Goal: Information Seeking & Learning: Learn about a topic

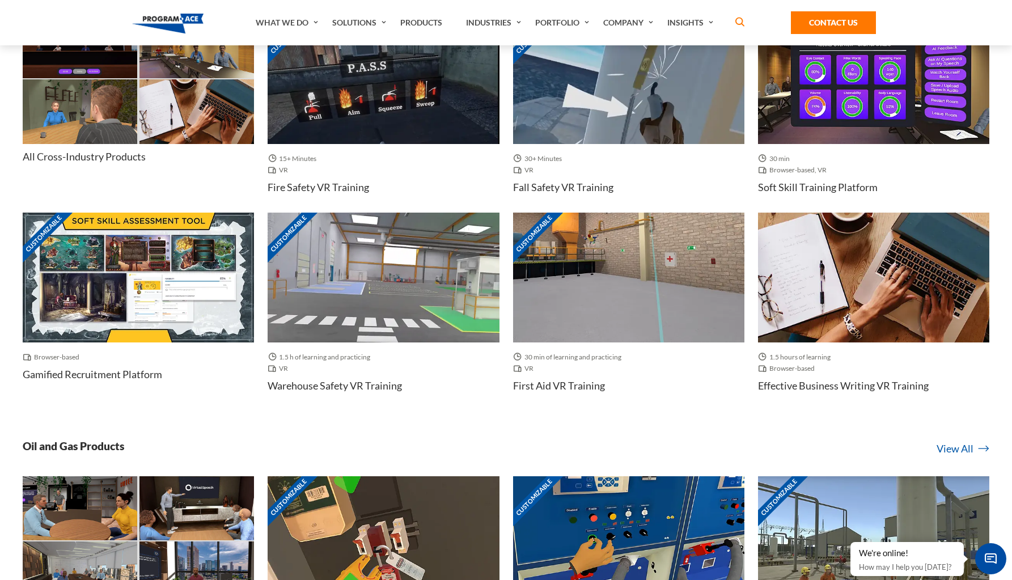
scroll to position [546, 0]
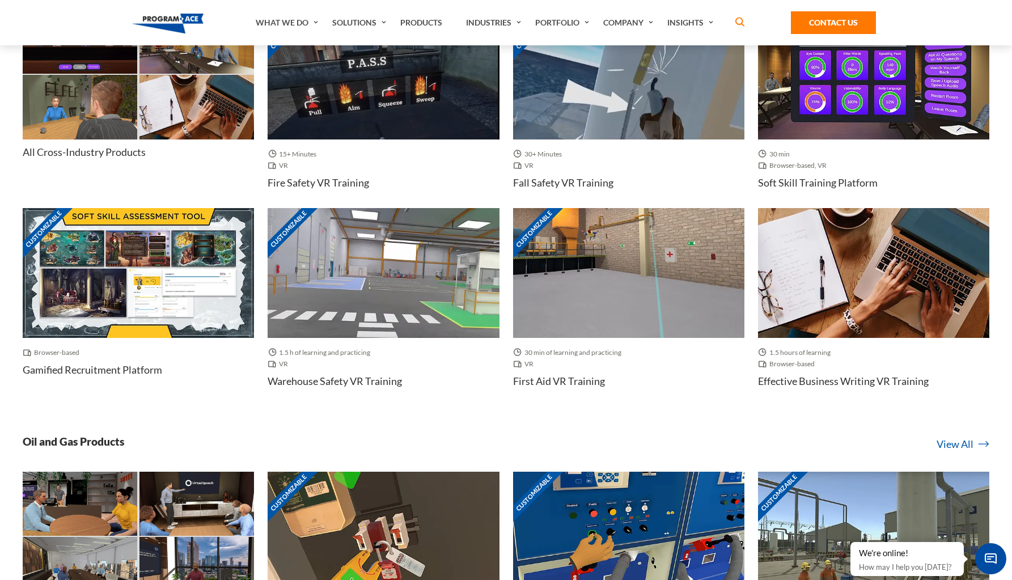
click at [406, 308] on img at bounding box center [383, 273] width 231 height 130
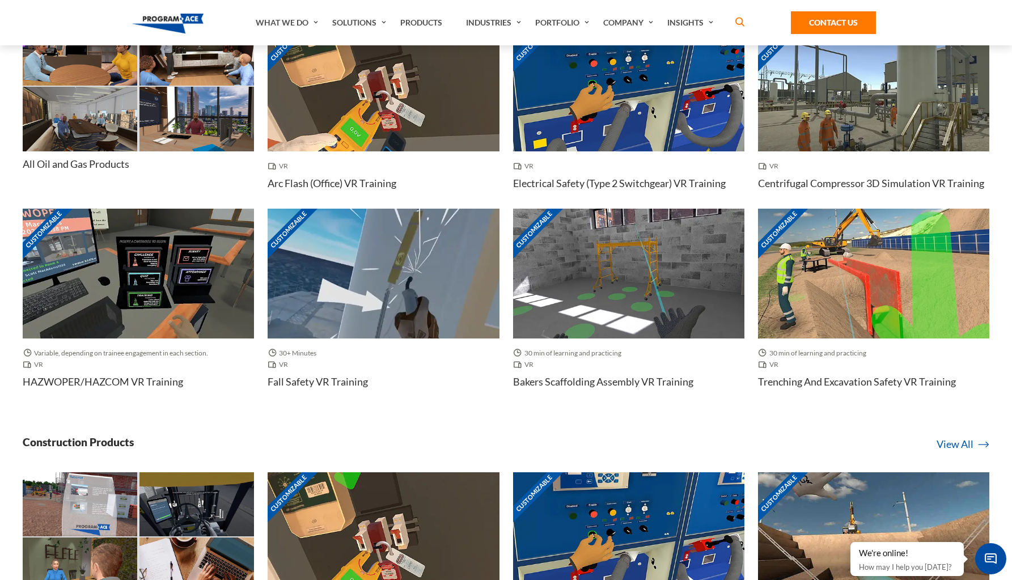
scroll to position [847, 0]
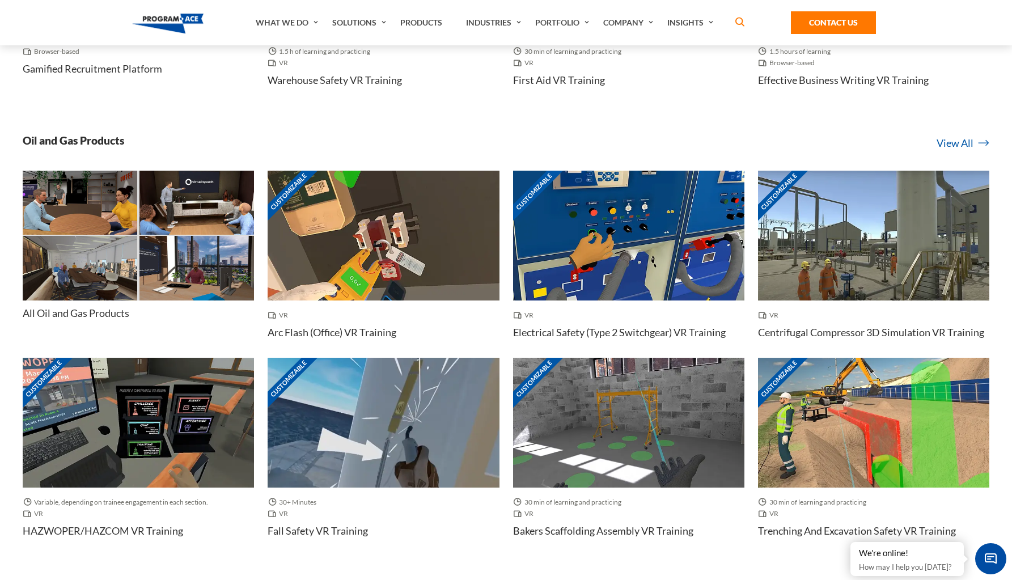
click at [157, 19] on img at bounding box center [168, 24] width 72 height 20
